Goal: Information Seeking & Learning: Learn about a topic

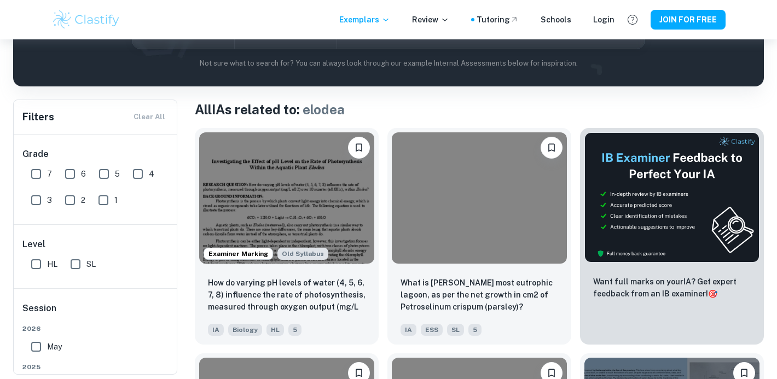
scroll to position [177, 0]
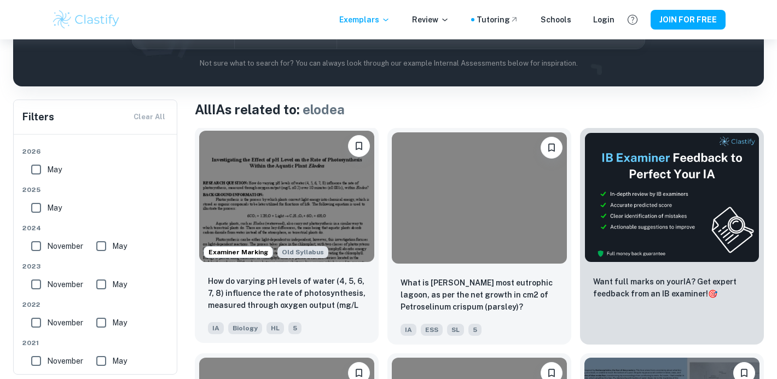
click at [240, 200] on img at bounding box center [286, 196] width 175 height 131
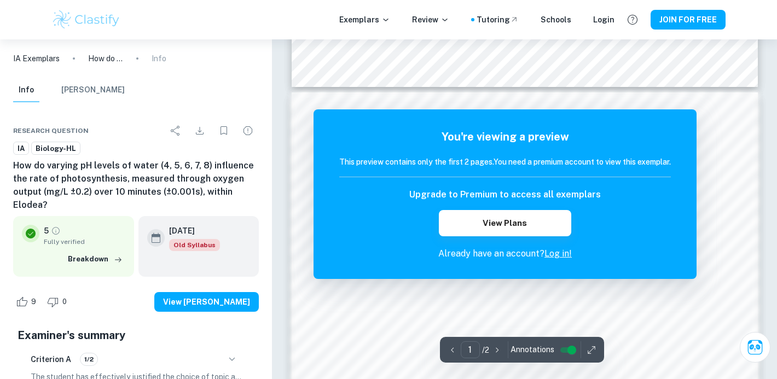
scroll to position [635, 0]
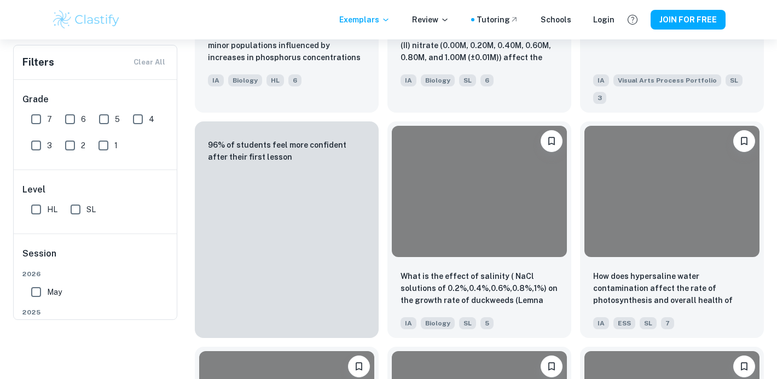
scroll to position [160, 0]
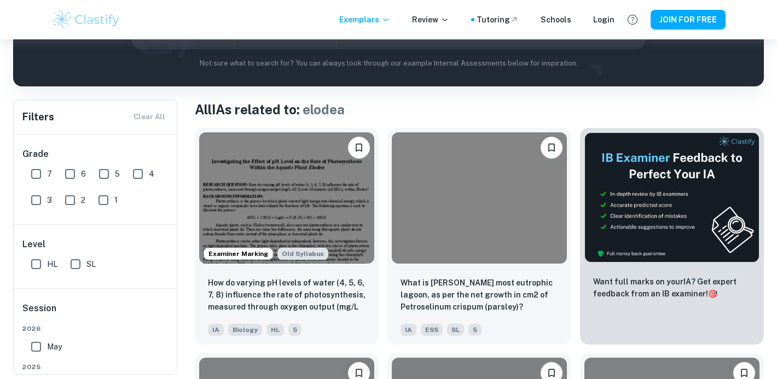
click at [34, 173] on input "7" at bounding box center [36, 174] width 22 height 22
checkbox input "true"
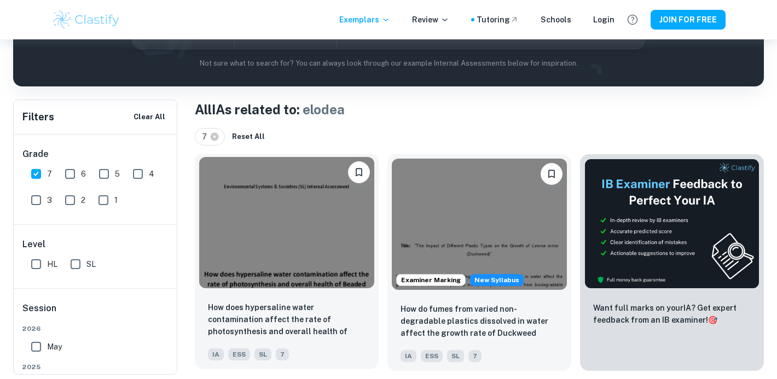
click at [282, 223] on img at bounding box center [286, 222] width 175 height 131
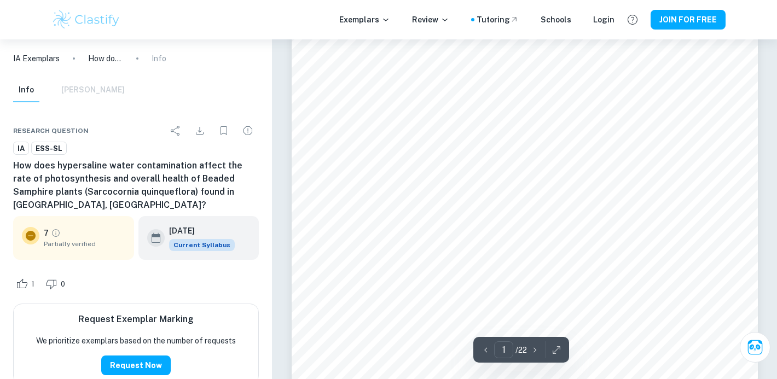
scroll to position [474, 0]
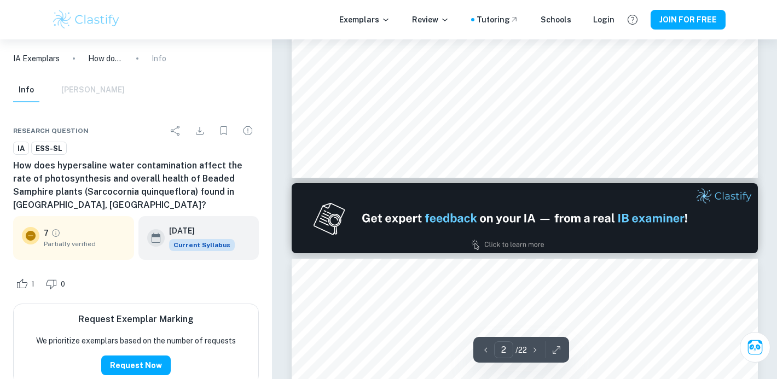
type input "2"
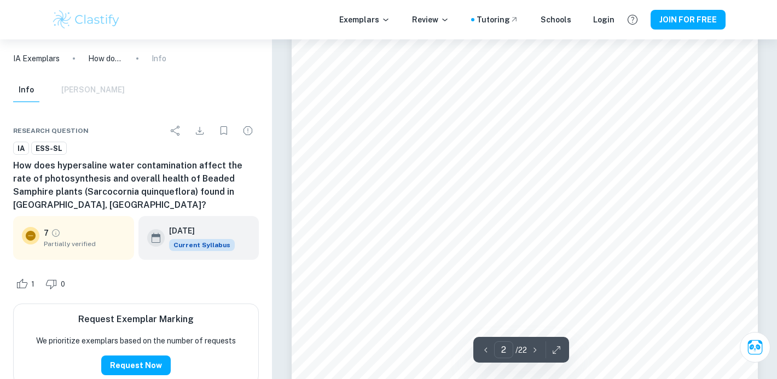
scroll to position [808, 0]
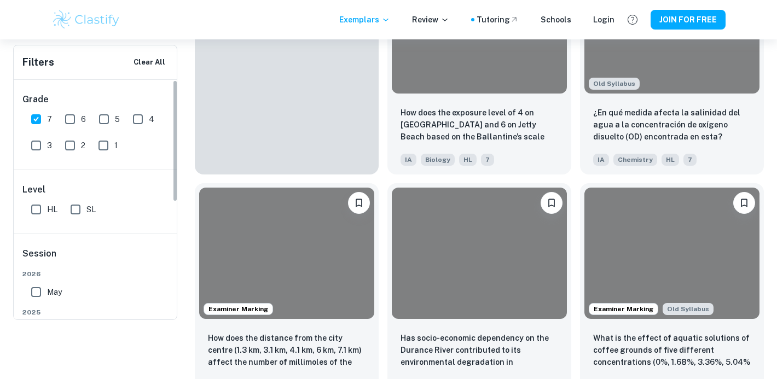
scroll to position [160, 0]
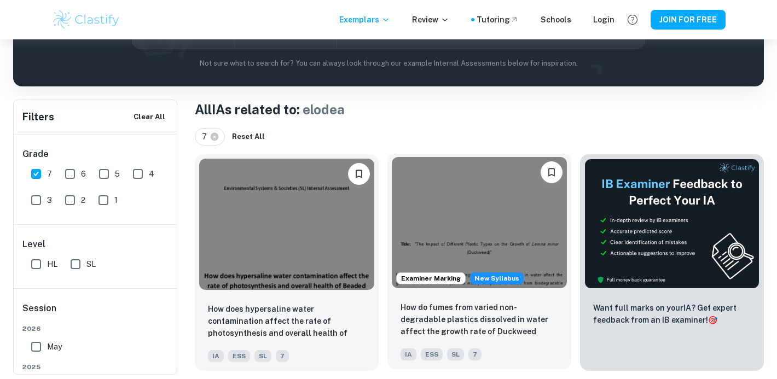
click at [436, 230] on img at bounding box center [479, 222] width 175 height 131
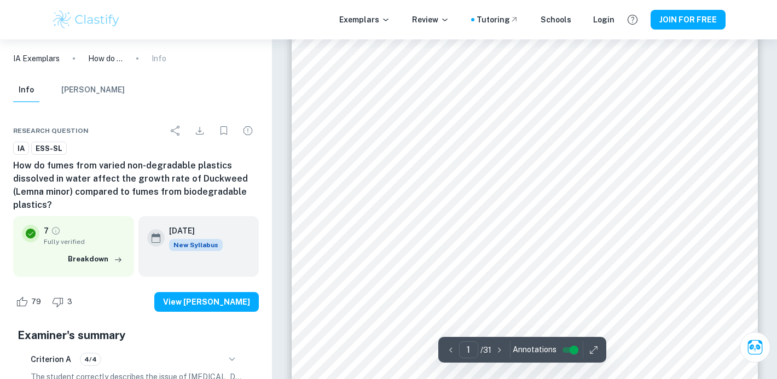
scroll to position [206, 0]
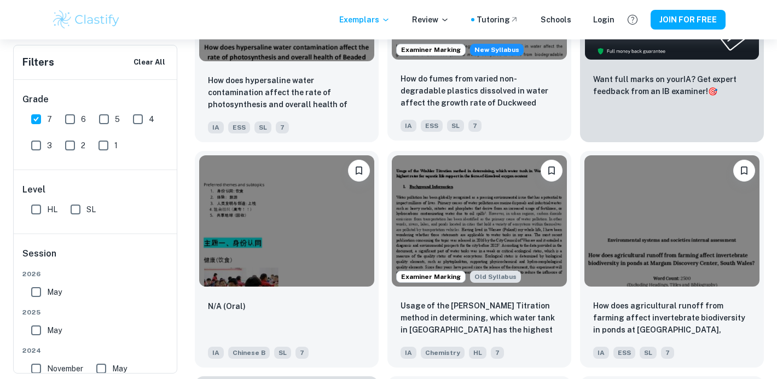
scroll to position [389, 0]
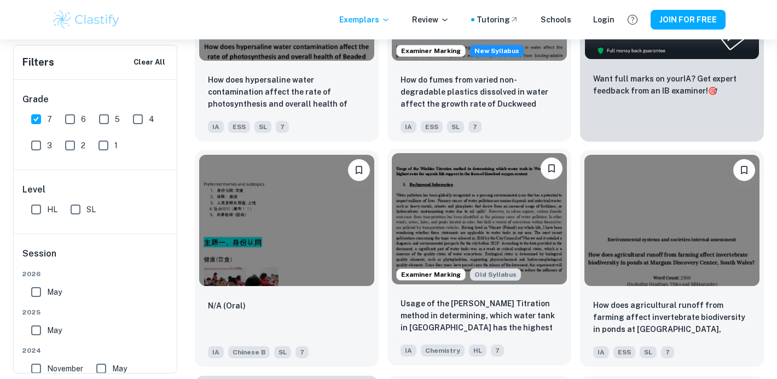
click at [448, 224] on img at bounding box center [479, 218] width 175 height 131
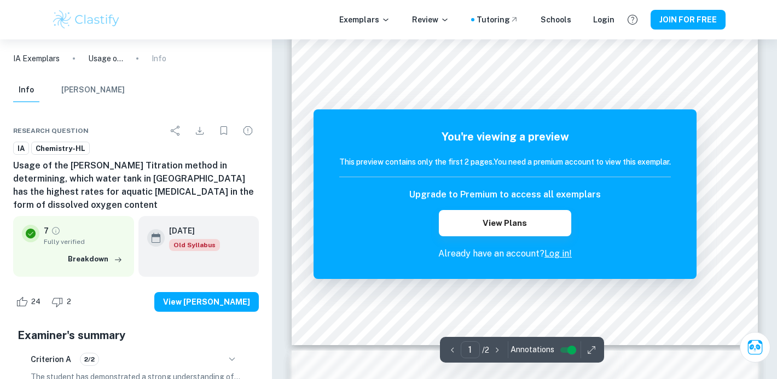
scroll to position [364, 0]
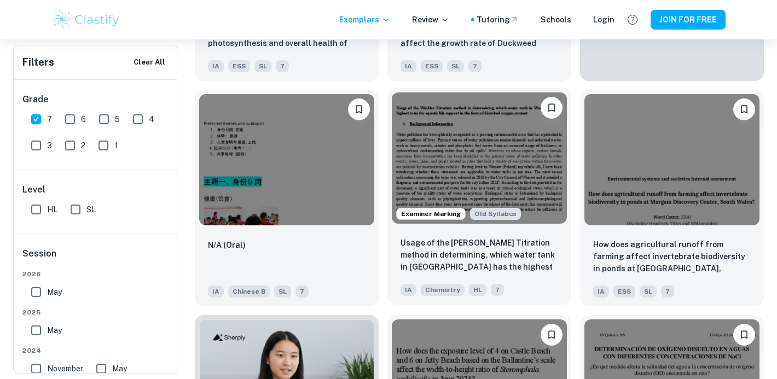
scroll to position [481, 0]
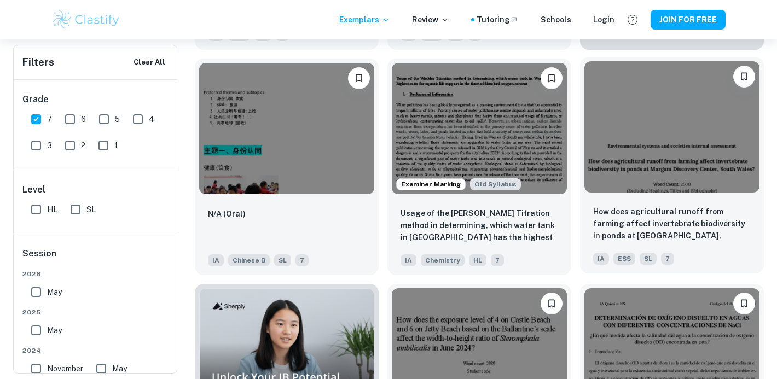
click at [622, 139] on img at bounding box center [672, 126] width 175 height 131
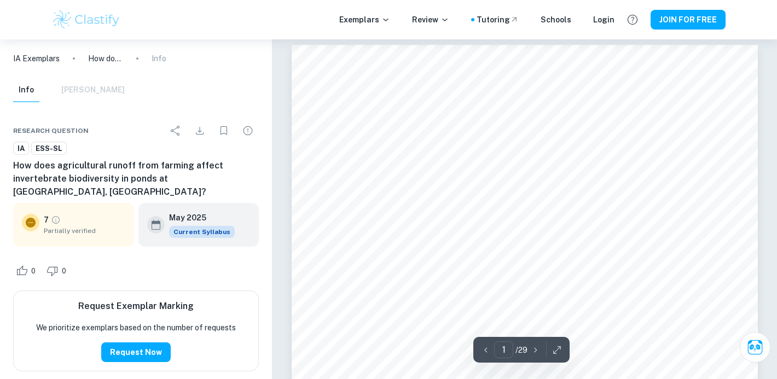
scroll to position [20, 0]
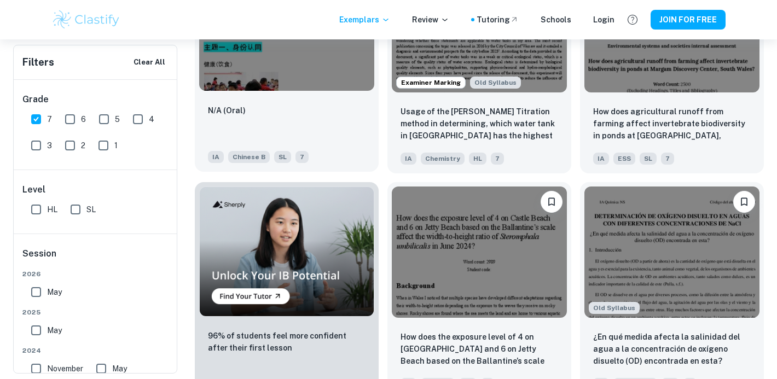
scroll to position [595, 0]
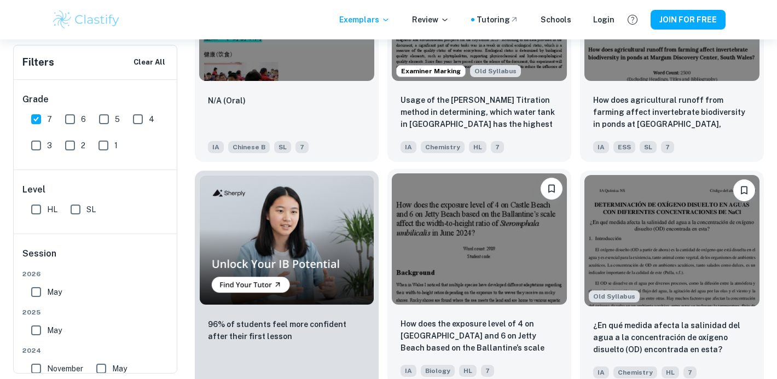
click at [481, 241] on img at bounding box center [479, 239] width 175 height 131
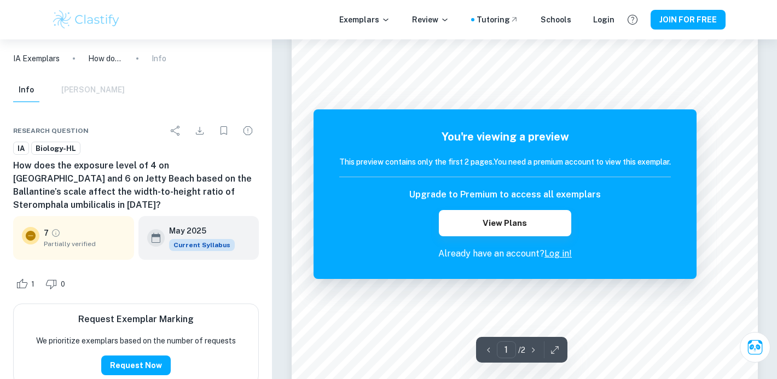
scroll to position [123, 0]
